Goal: Task Accomplishment & Management: Manage account settings

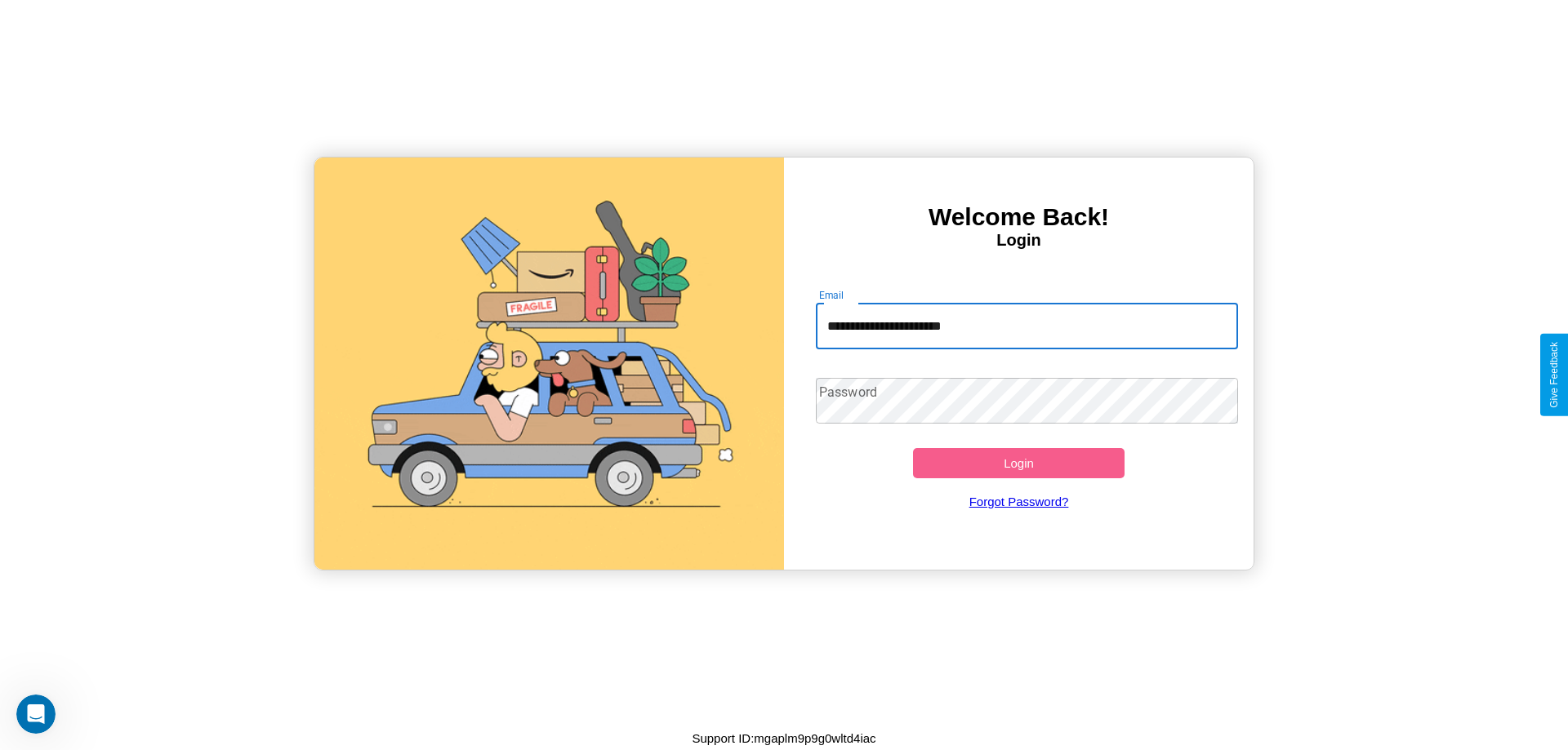
type input "**********"
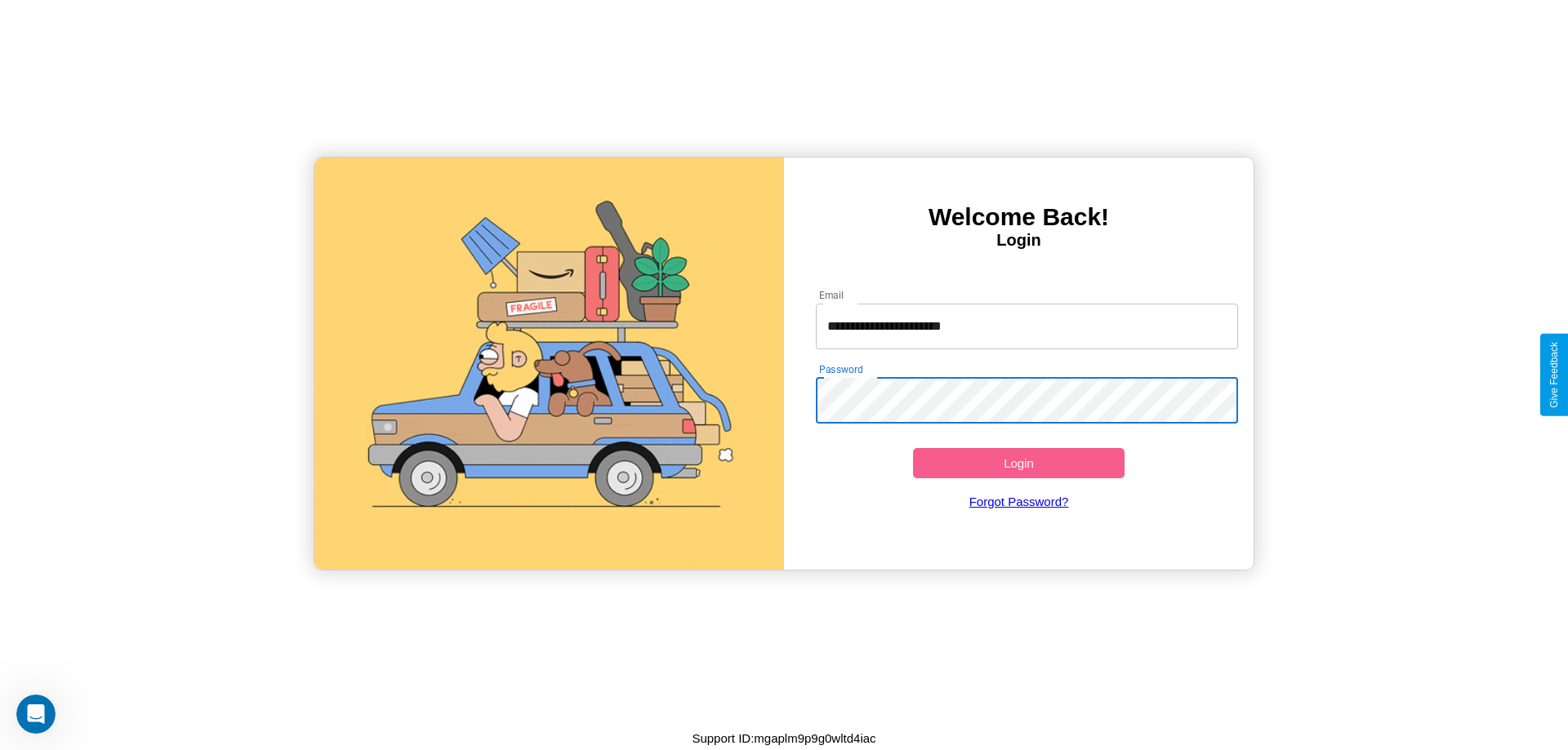
click at [1019, 463] on button "Login" at bounding box center [1019, 463] width 211 height 31
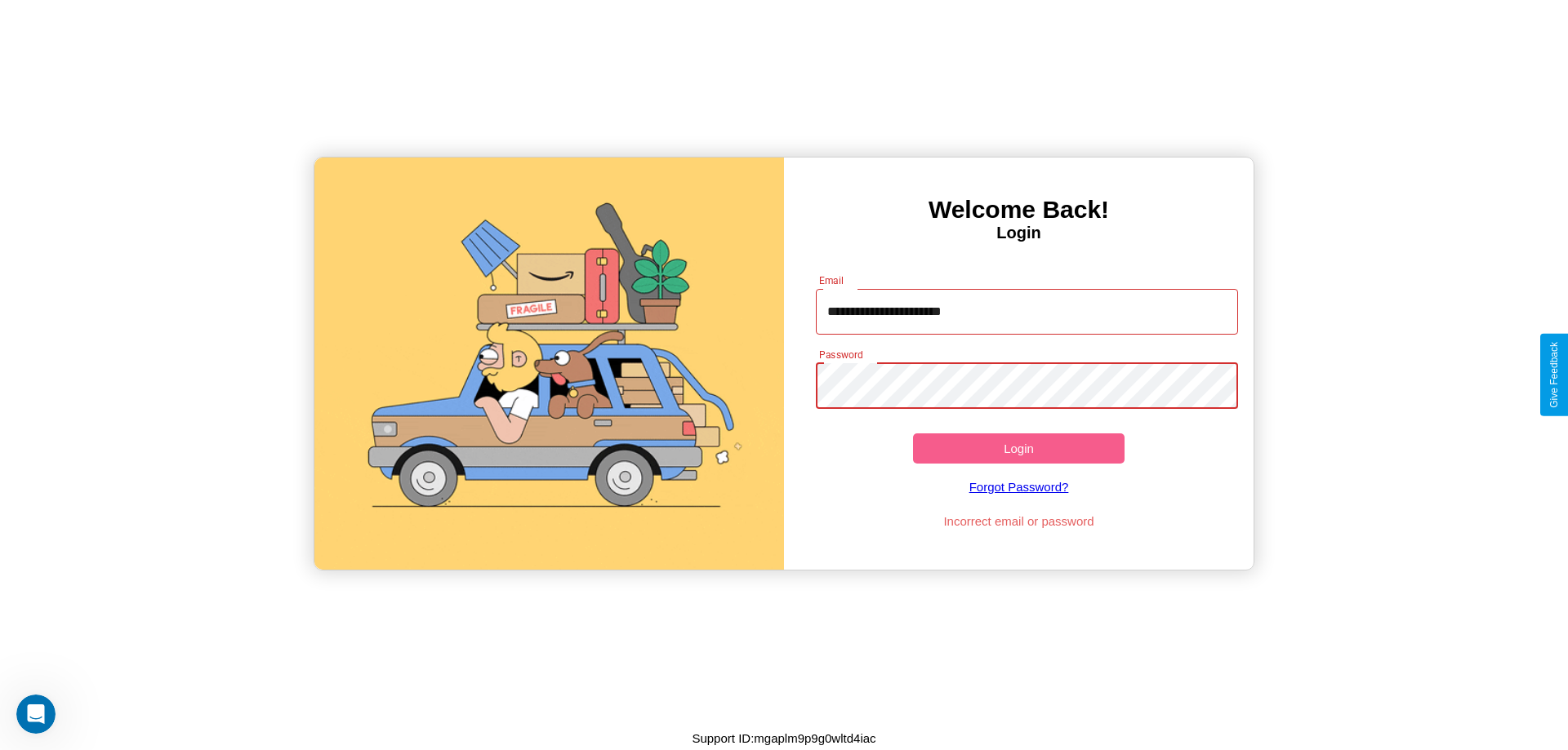
click at [1019, 448] on button "Login" at bounding box center [1019, 449] width 211 height 31
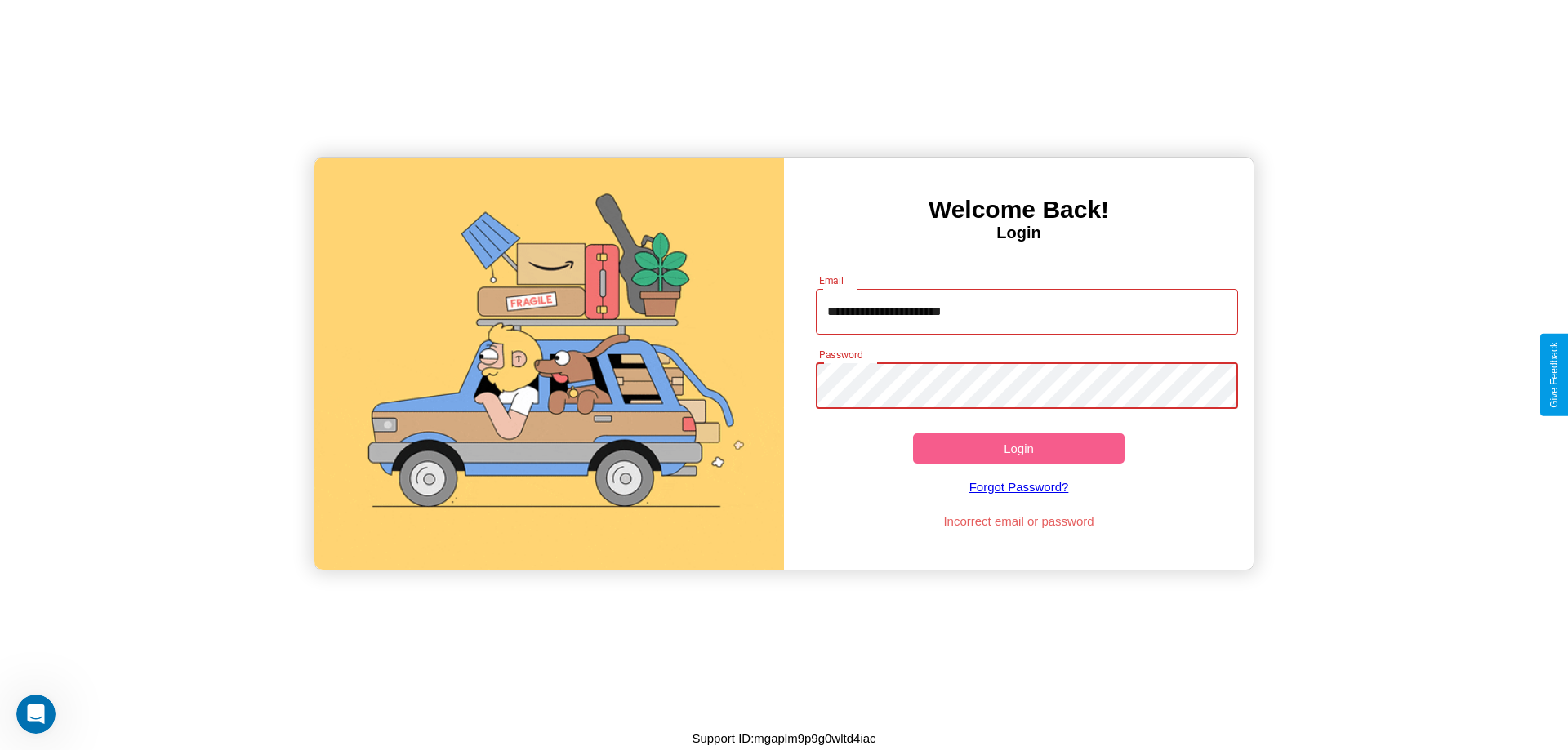
click at [1019, 448] on button "Login" at bounding box center [1019, 449] width 211 height 31
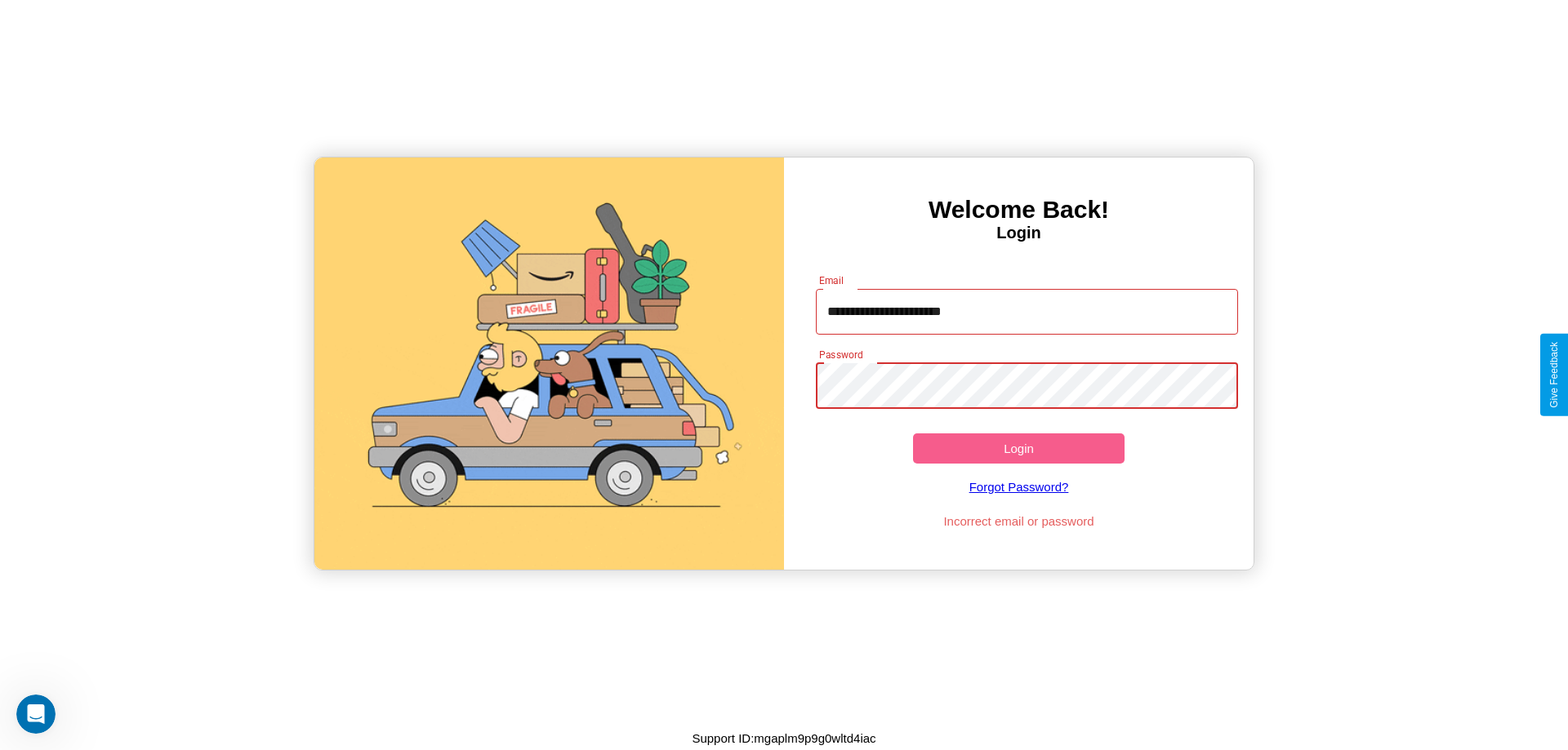
click at [1019, 448] on button "Login" at bounding box center [1019, 449] width 211 height 31
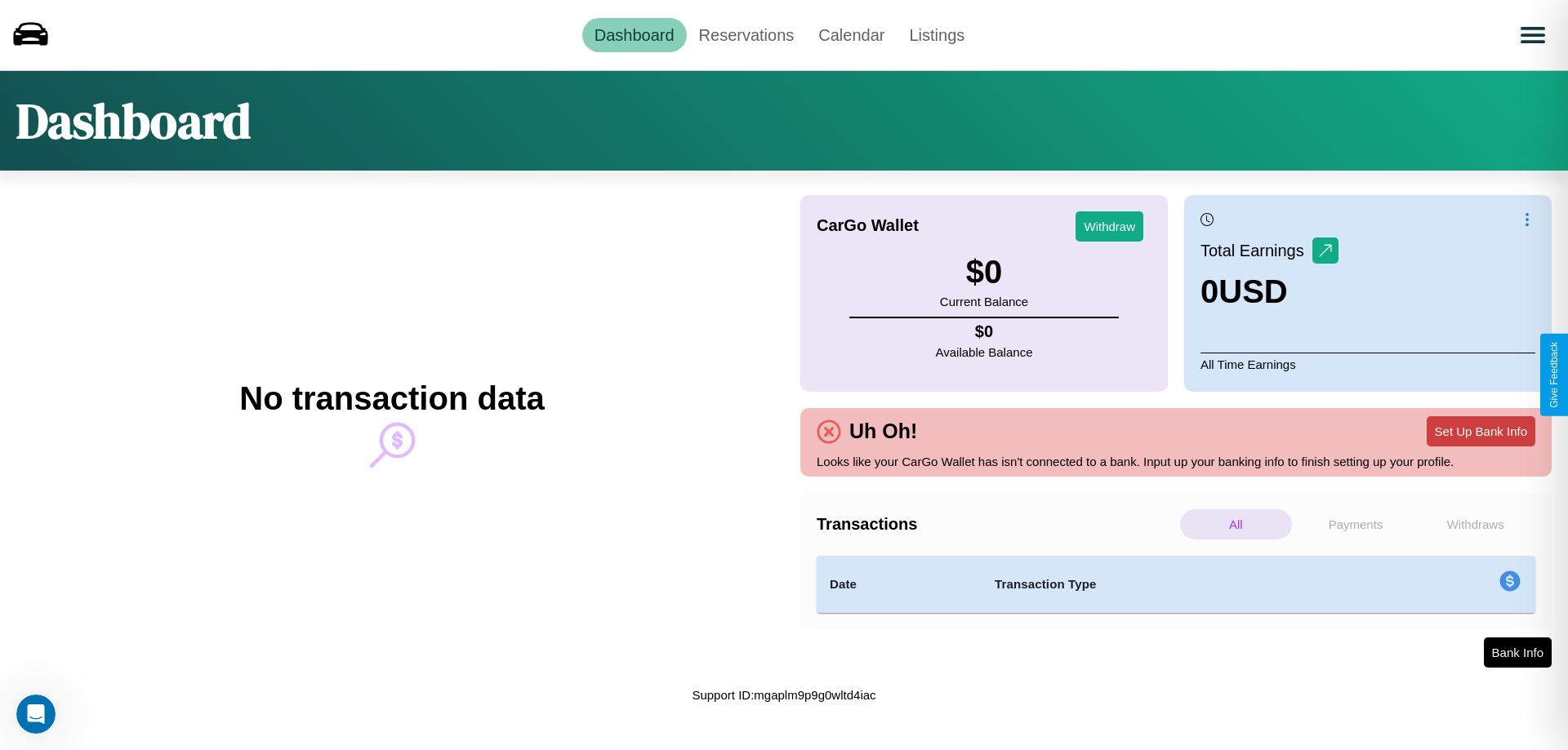
click at [1481, 431] on button "Set Up Bank Info" at bounding box center [1481, 432] width 109 height 31
